Goal: Complete application form

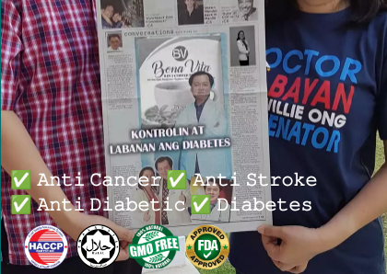
scroll to position [398, 0]
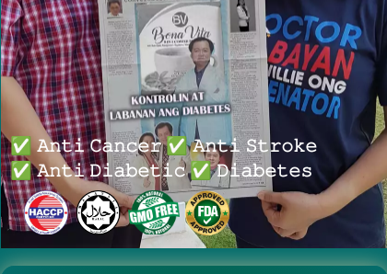
radio input "true"
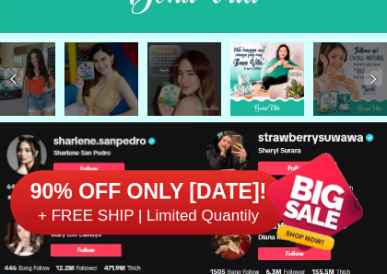
scroll to position [8900, 0]
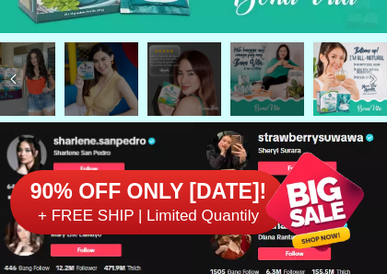
click at [376, 193] on div at bounding box center [314, 202] width 144 height 144
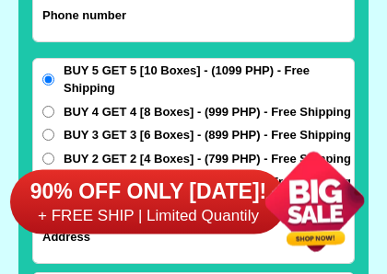
scroll to position [14514, 0]
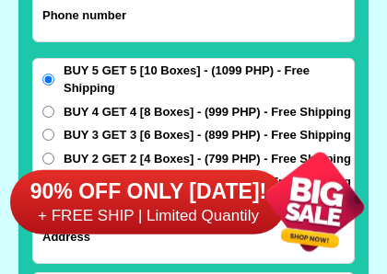
click at [291, 136] on div at bounding box center [314, 202] width 144 height 144
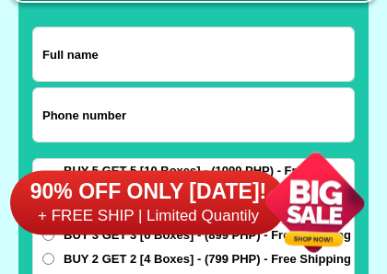
scroll to position [14423, 0]
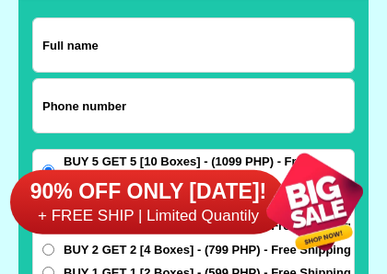
click at [125, 51] on input "Input full_name" at bounding box center [193, 44] width 320 height 53
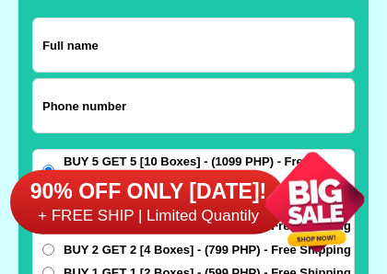
select select "63_219"
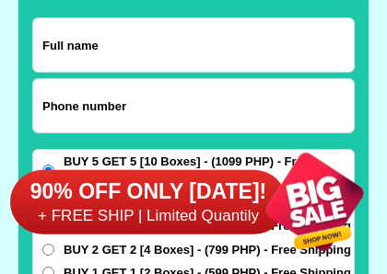
type input "09778273477"
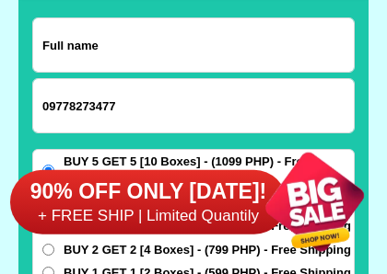
type input "[PERSON_NAME]"
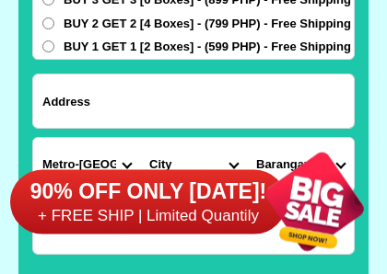
scroll to position [14650, 0]
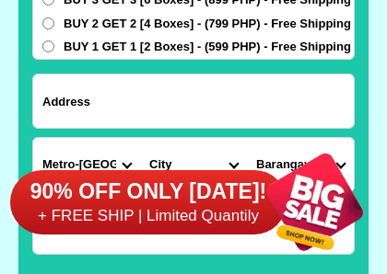
click at [122, 103] on input "Input address" at bounding box center [193, 101] width 320 height 53
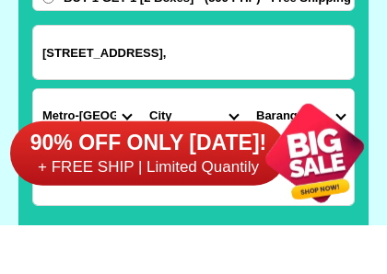
type input "[STREET_ADDRESS],"
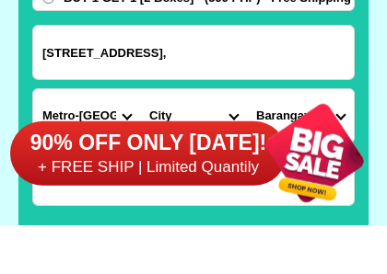
click at [130, 130] on div "90% OFF ONLY [DATE]! + FREE SHIP | Limited Quantily" at bounding box center [198, 202] width 376 height 144
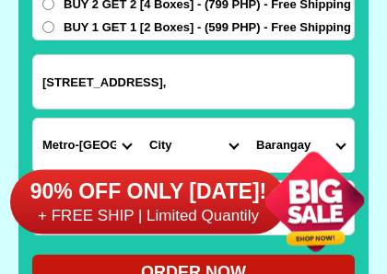
scroll to position [14669, 0]
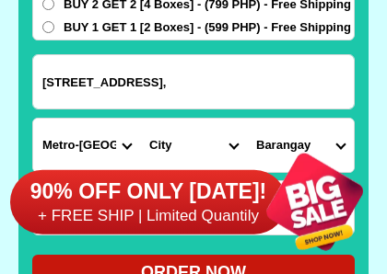
click at [129, 144] on div "90% OFF ONLY [DATE]! + FREE SHIP | Limited Quantily" at bounding box center [198, 202] width 376 height 144
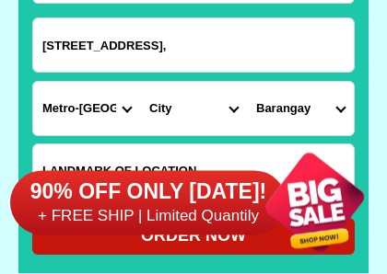
scroll to position [14706, 0]
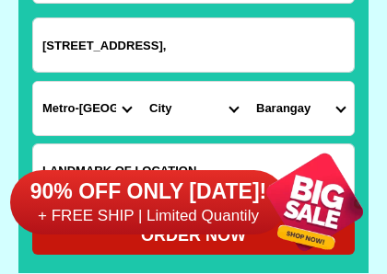
click at [240, 120] on select "City [GEOGRAPHIC_DATA] [GEOGRAPHIC_DATA] [GEOGRAPHIC_DATA] [GEOGRAPHIC_DATA]-ci…" at bounding box center [193, 108] width 107 height 53
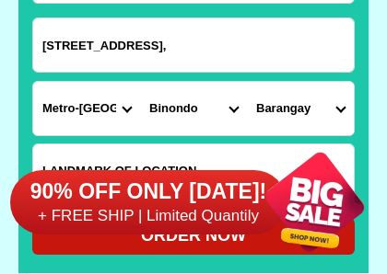
click at [234, 104] on select "City [GEOGRAPHIC_DATA] [GEOGRAPHIC_DATA] [GEOGRAPHIC_DATA] [GEOGRAPHIC_DATA]-ci…" at bounding box center [193, 108] width 107 height 53
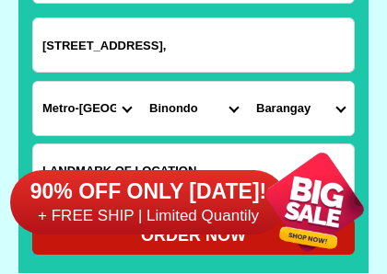
select select "63_2195840"
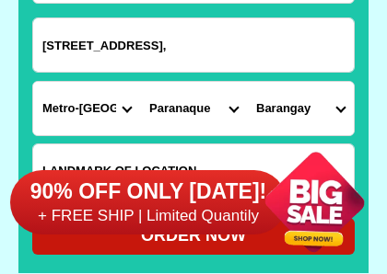
click at [339, 110] on select "Barangay B. f. homes Baclaran [GEOGRAPHIC_DATA][PERSON_NAME] [PERSON_NAME][GEOG…" at bounding box center [300, 108] width 107 height 53
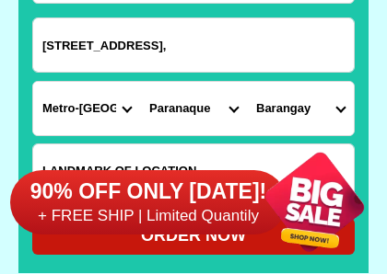
select select "63_21958407878"
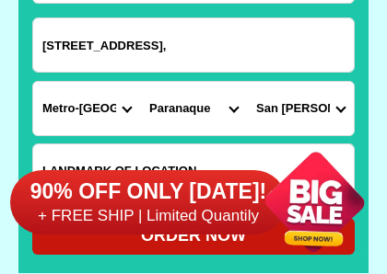
click at [342, 227] on div at bounding box center [314, 202] width 144 height 144
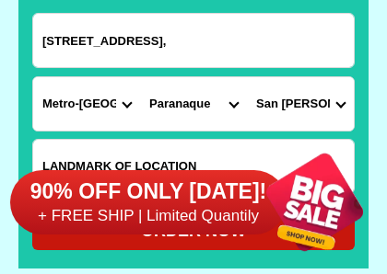
scroll to position [14732, 0]
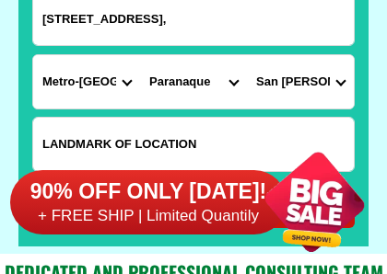
click at [344, 84] on select "Barangay B. f. homes Baclaran [GEOGRAPHIC_DATA][PERSON_NAME] [PERSON_NAME][GEOG…" at bounding box center [300, 81] width 107 height 53
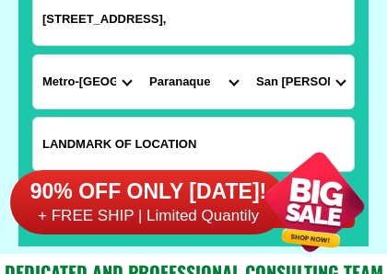
click at [237, 87] on select "City [GEOGRAPHIC_DATA] [GEOGRAPHIC_DATA] [GEOGRAPHIC_DATA] [GEOGRAPHIC_DATA]-ci…" at bounding box center [193, 81] width 107 height 53
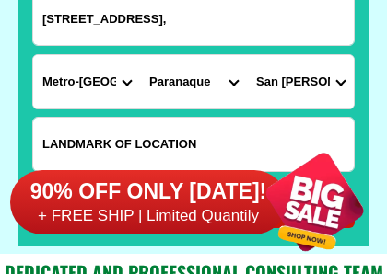
click at [124, 85] on select "Province [GEOGRAPHIC_DATA] [GEOGRAPHIC_DATA] [GEOGRAPHIC_DATA] [GEOGRAPHIC_DATA…" at bounding box center [86, 81] width 107 height 53
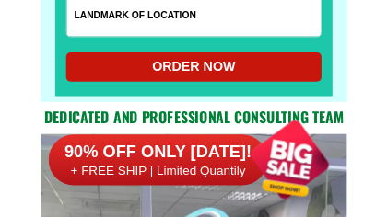
scroll to position [14857, 0]
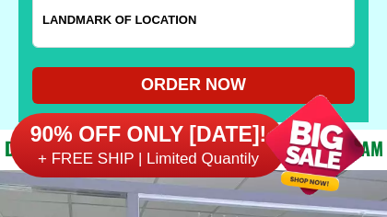
click at [206, 28] on input "Input LANDMARKOFLOCATION" at bounding box center [193, 20] width 320 height 53
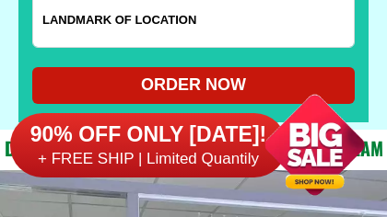
click at [211, 28] on input "Input LANDMARKOFLOCATION" at bounding box center [193, 20] width 320 height 53
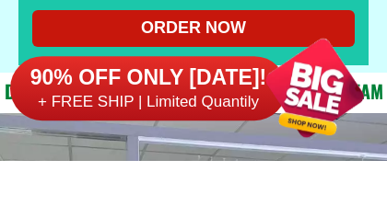
type input "near , [GEOGRAPHIC_DATA][DEMOGRAPHIC_DATA]"
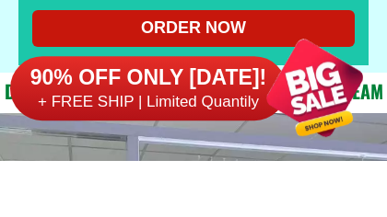
click at [209, 73] on div "90% OFF ONLY [DATE]! + FREE SHIP | Limited Quantily" at bounding box center [198, 145] width 376 height 144
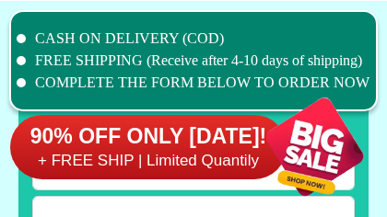
scroll to position [14306, 0]
